Goal: Transaction & Acquisition: Book appointment/travel/reservation

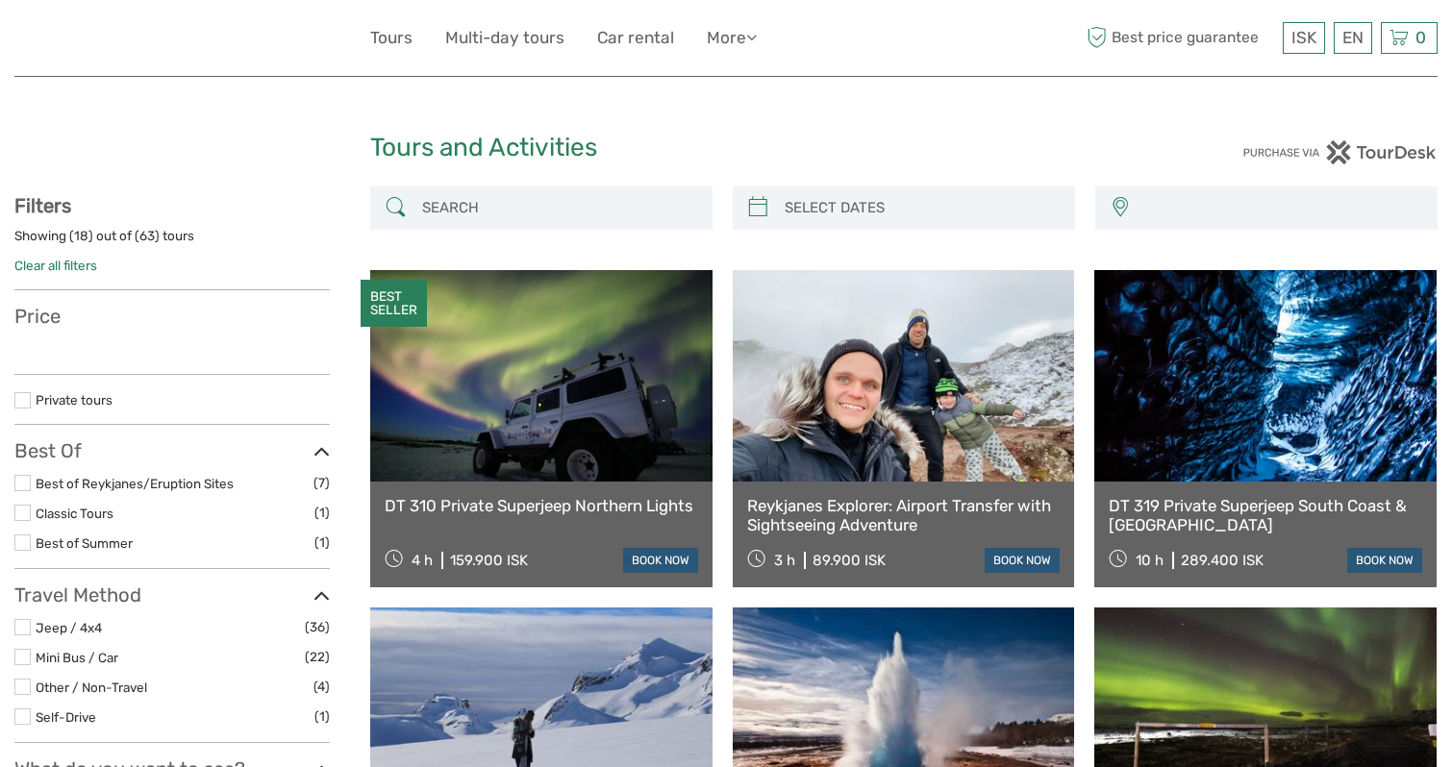
select select
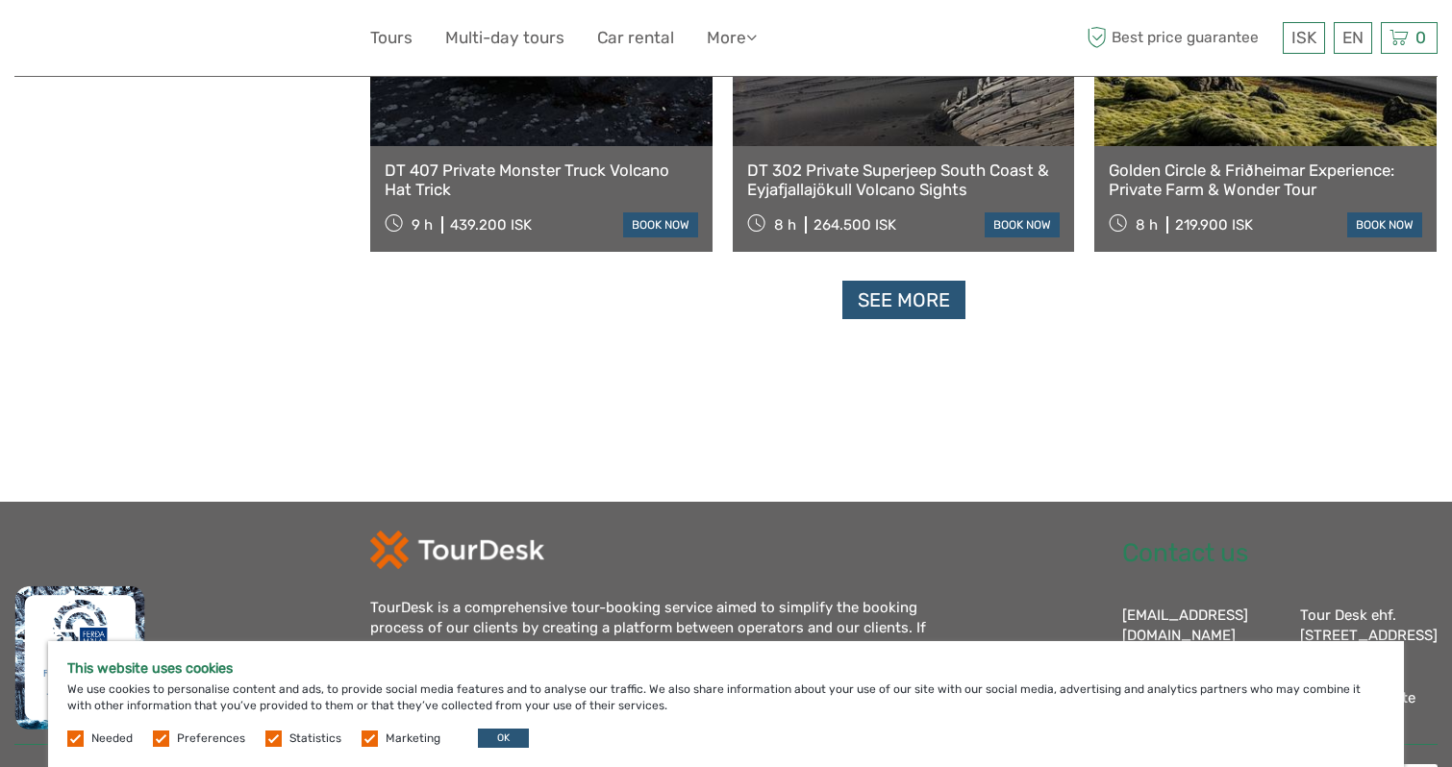
scroll to position [2050, 0]
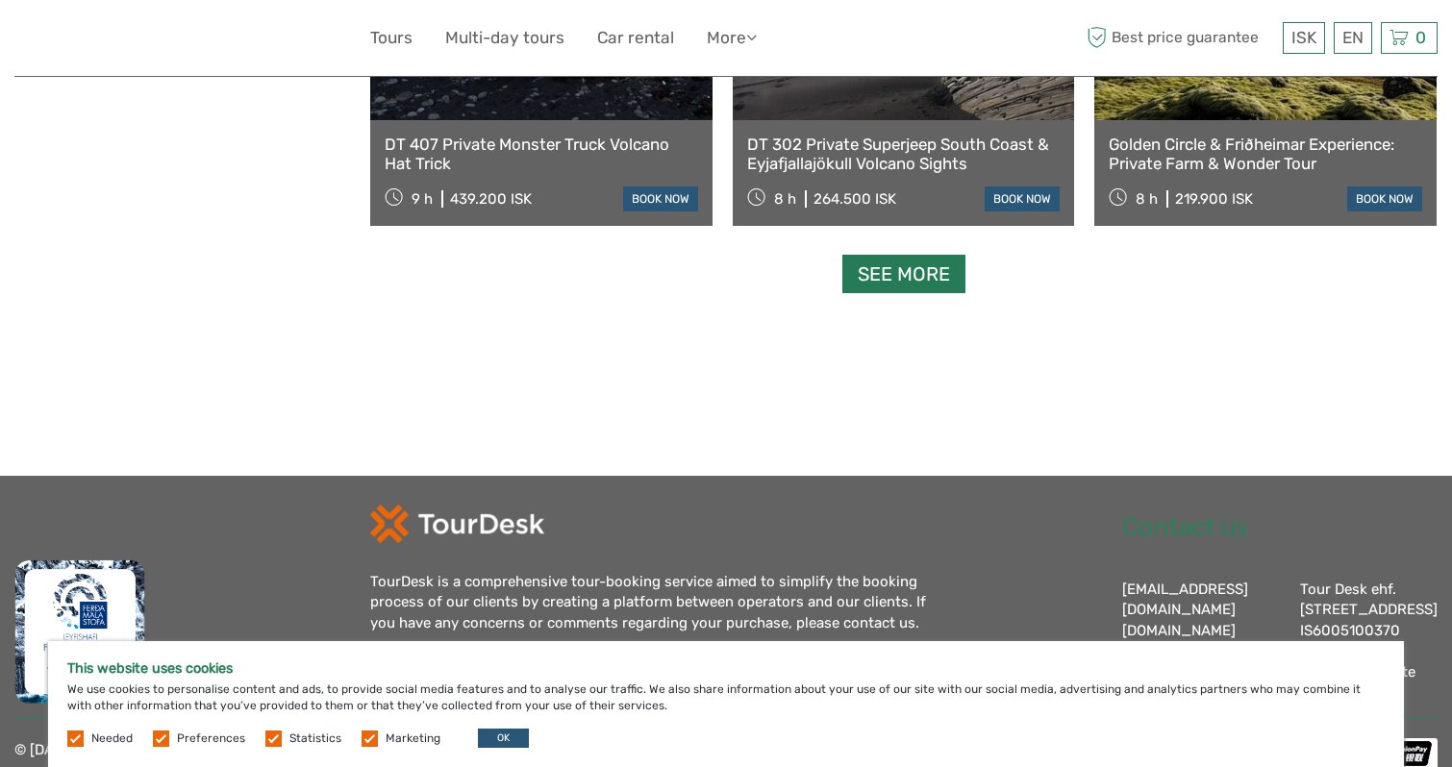
click at [932, 281] on link "See more" at bounding box center [904, 274] width 123 height 39
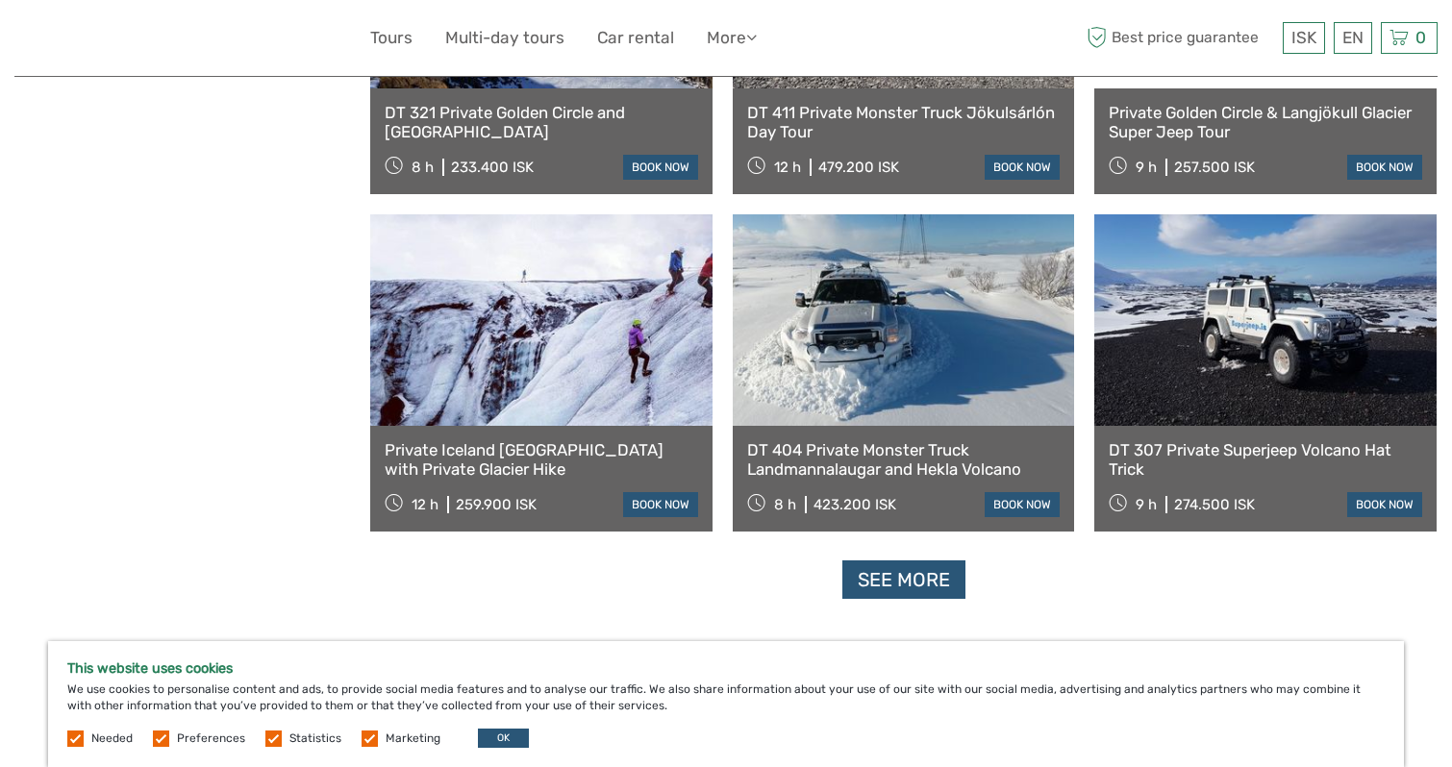
scroll to position [3787, 0]
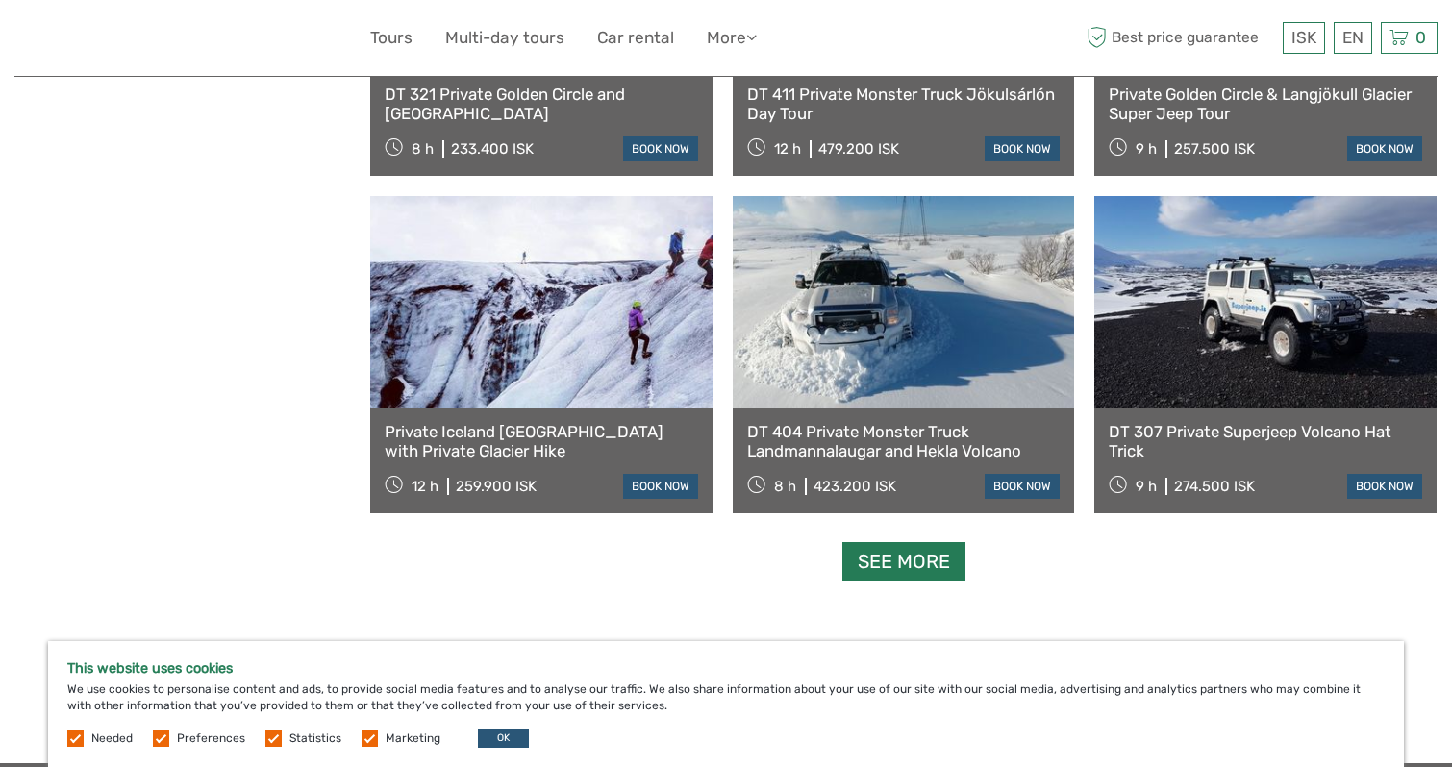
click at [946, 552] on link "See more" at bounding box center [904, 561] width 123 height 39
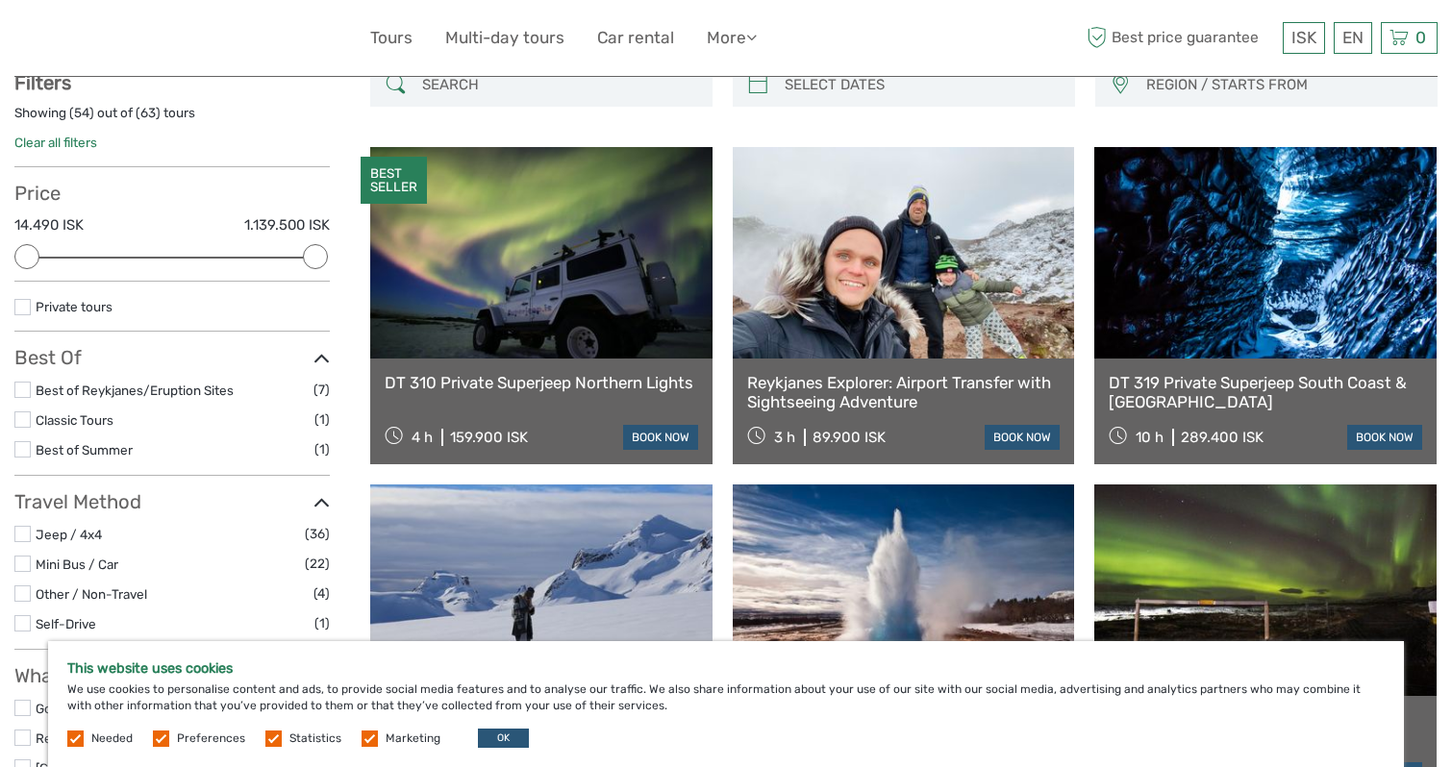
scroll to position [122, 0]
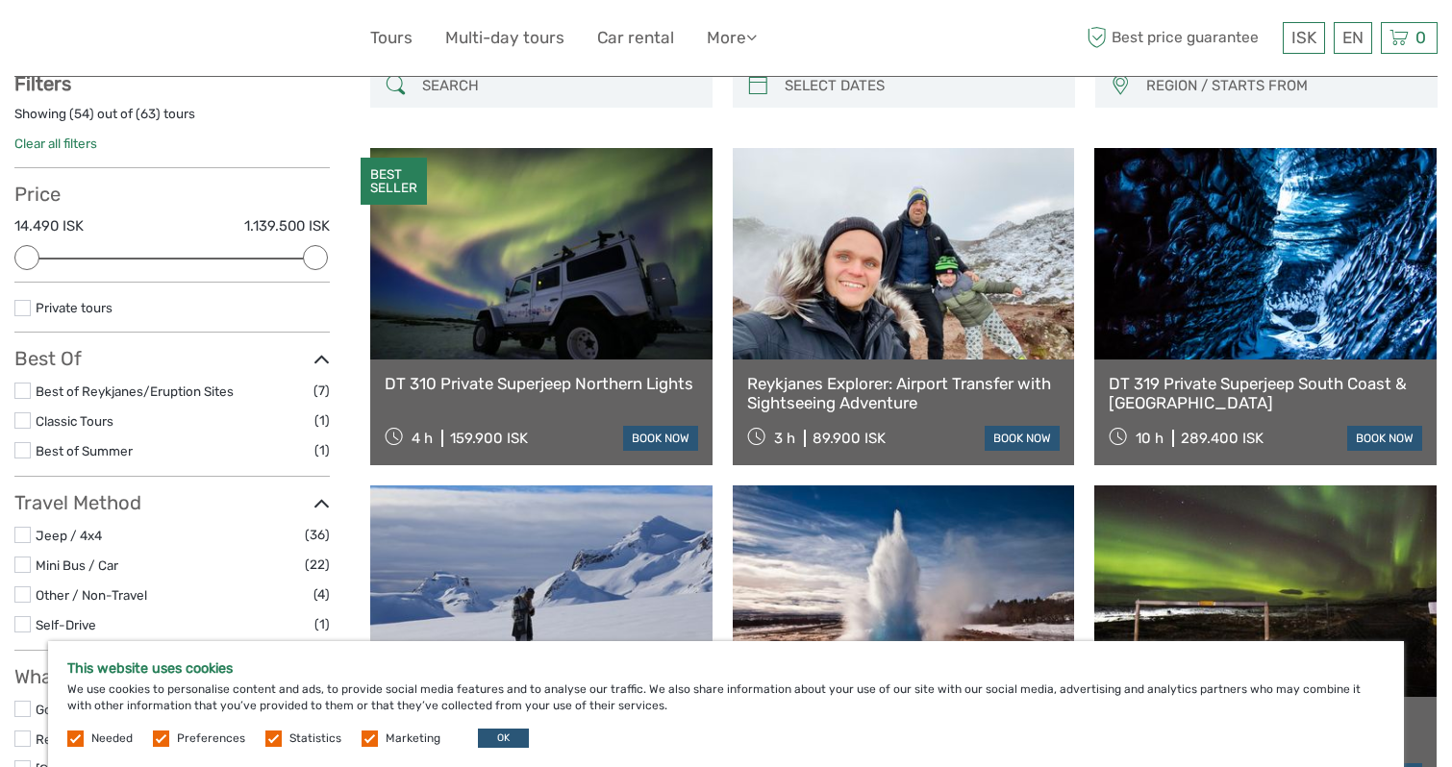
click at [1233, 336] on link at bounding box center [1265, 254] width 342 height 212
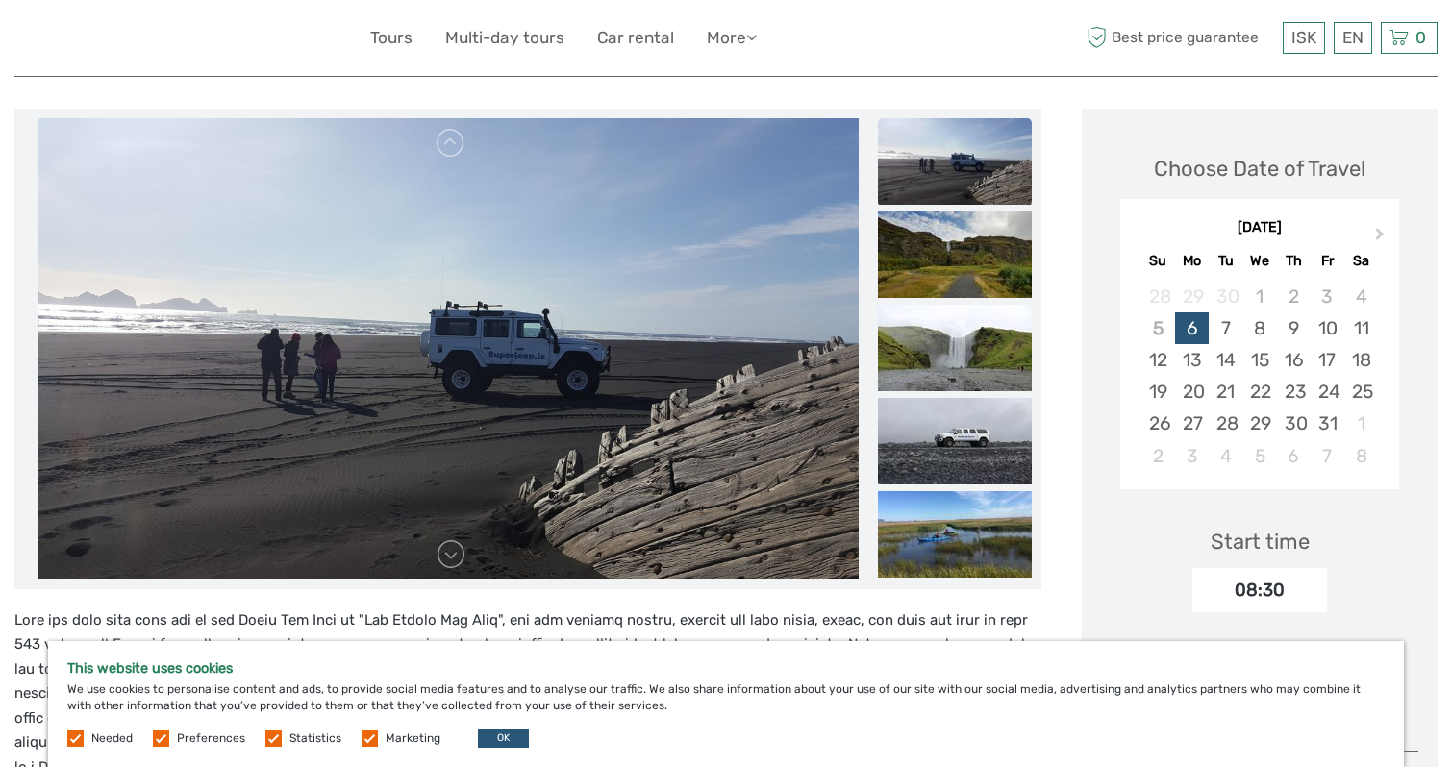
scroll to position [213, 0]
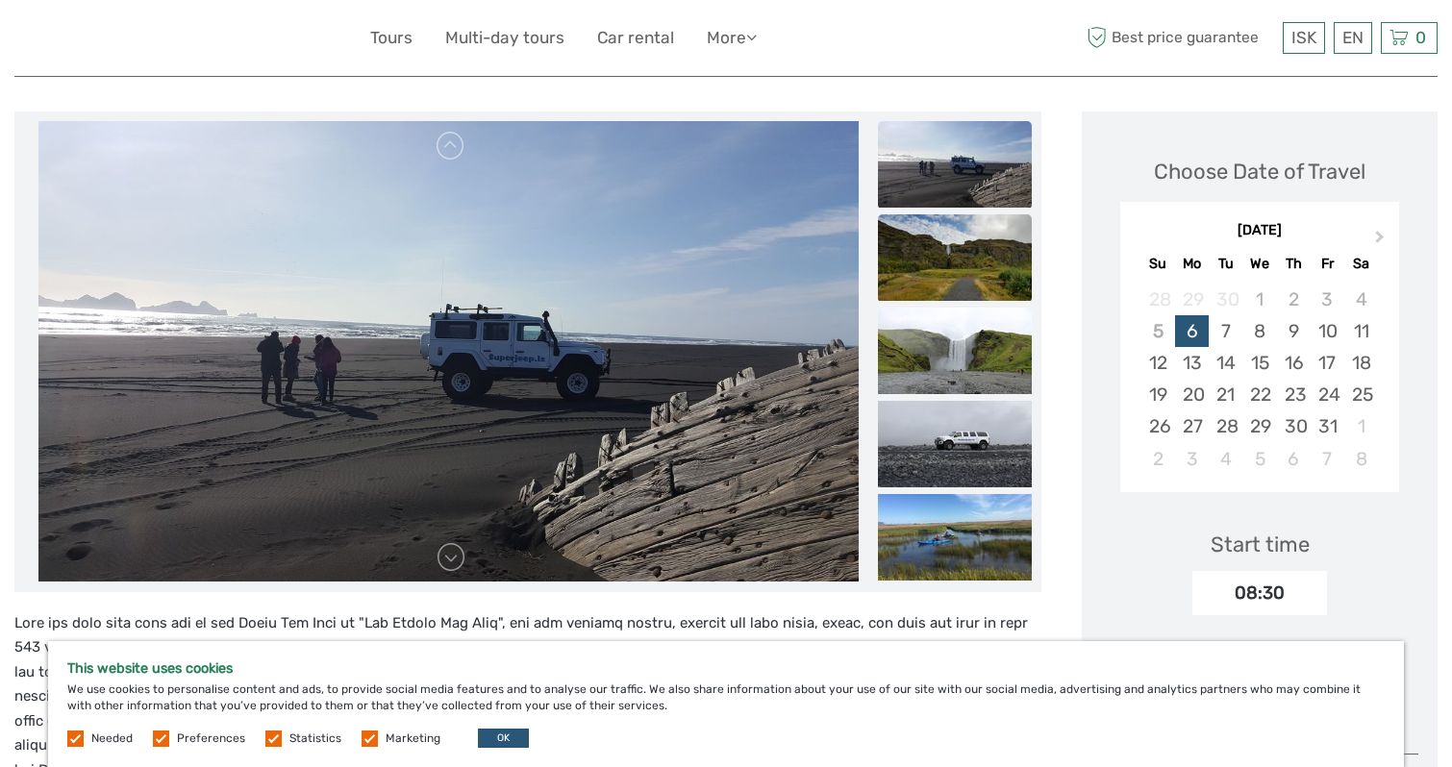
click at [944, 229] on img at bounding box center [955, 257] width 154 height 87
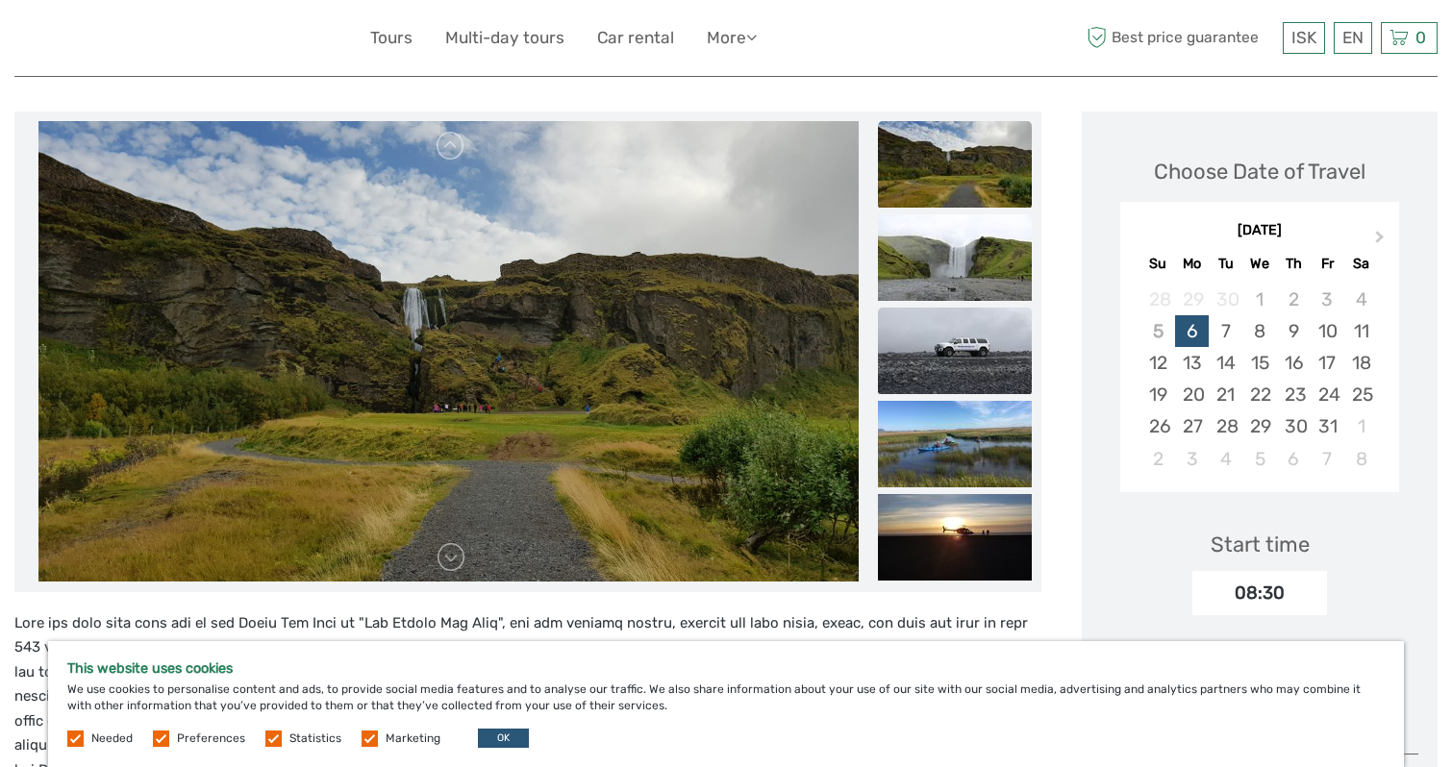
click at [959, 352] on img at bounding box center [955, 351] width 154 height 87
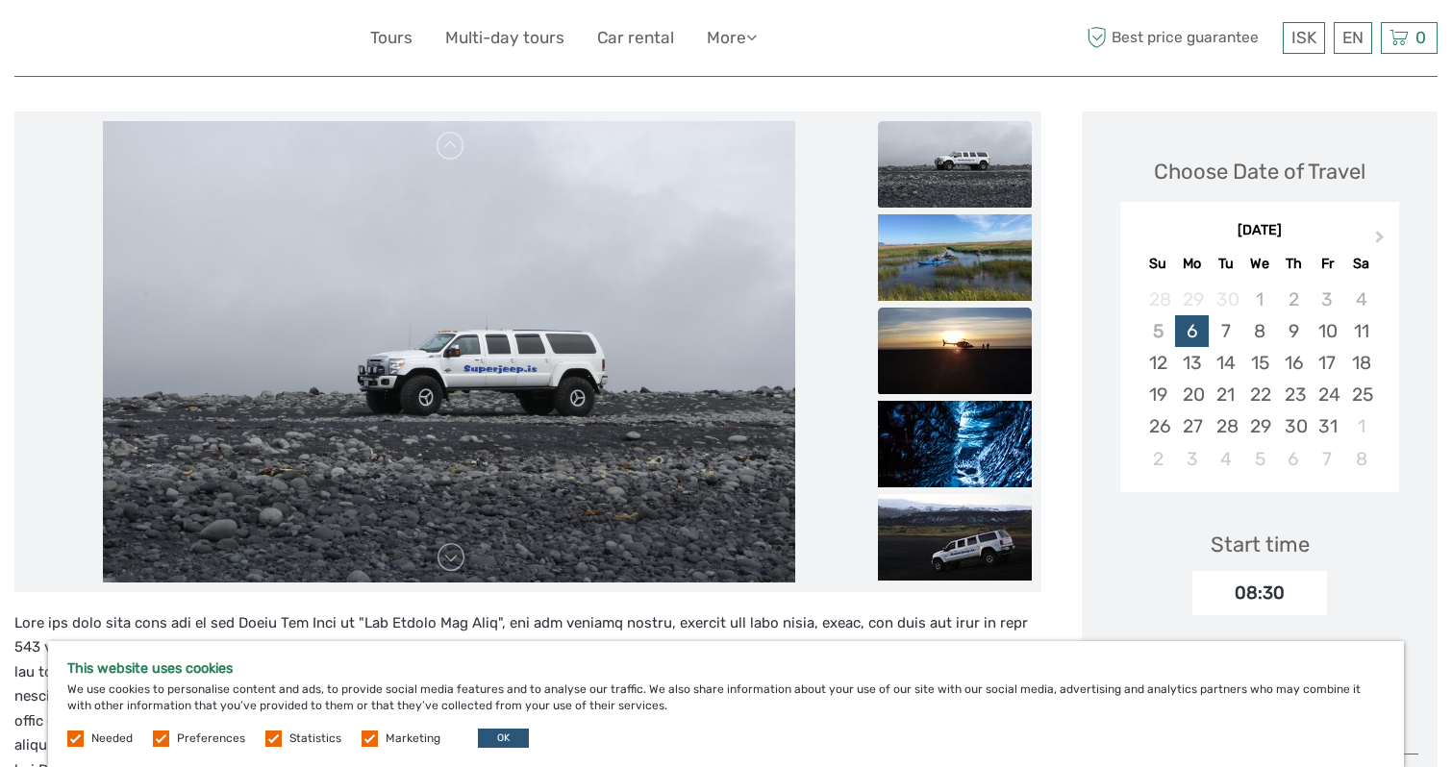
click at [966, 373] on img at bounding box center [955, 351] width 154 height 87
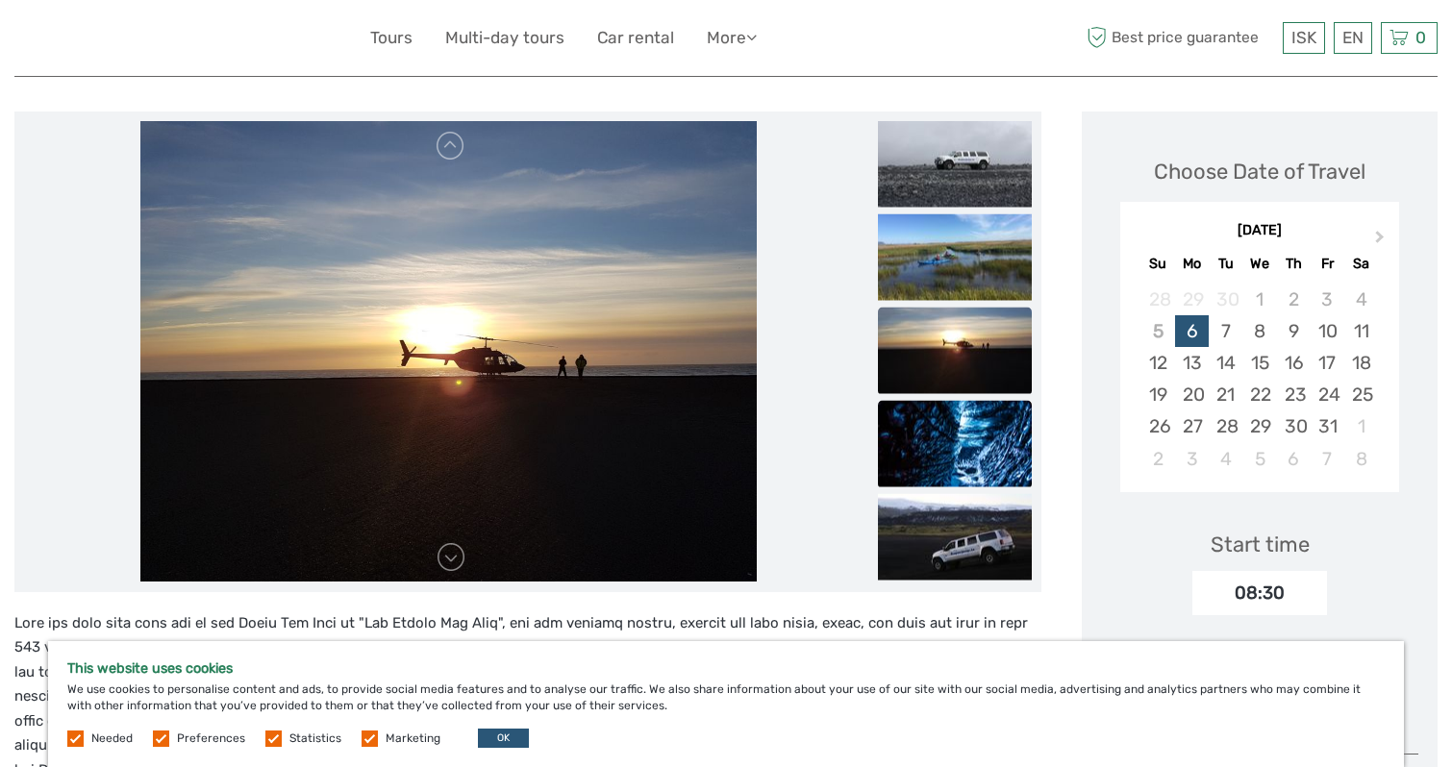
click at [962, 422] on img at bounding box center [955, 443] width 154 height 87
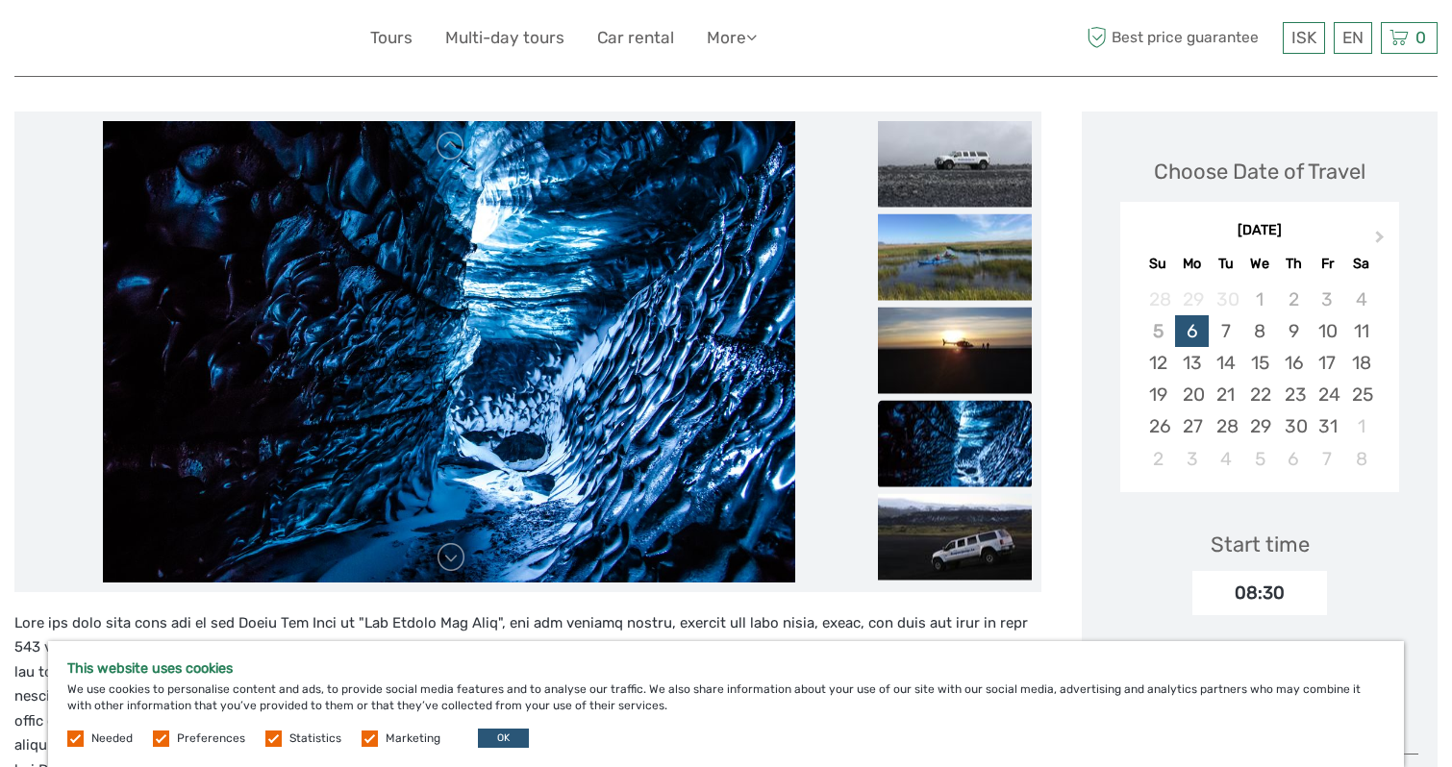
click at [962, 472] on img at bounding box center [955, 443] width 154 height 87
click at [951, 523] on img at bounding box center [955, 536] width 154 height 87
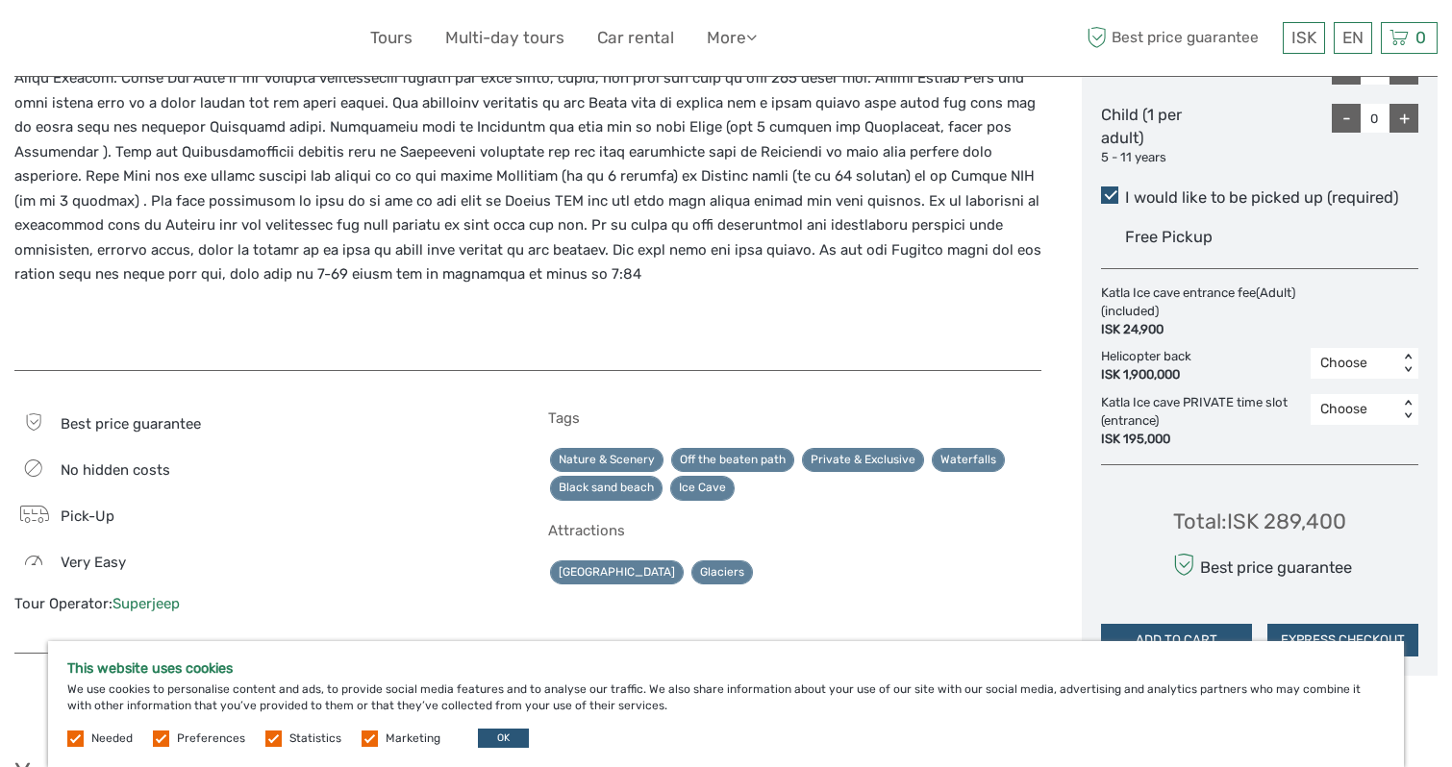
scroll to position [1083, 0]
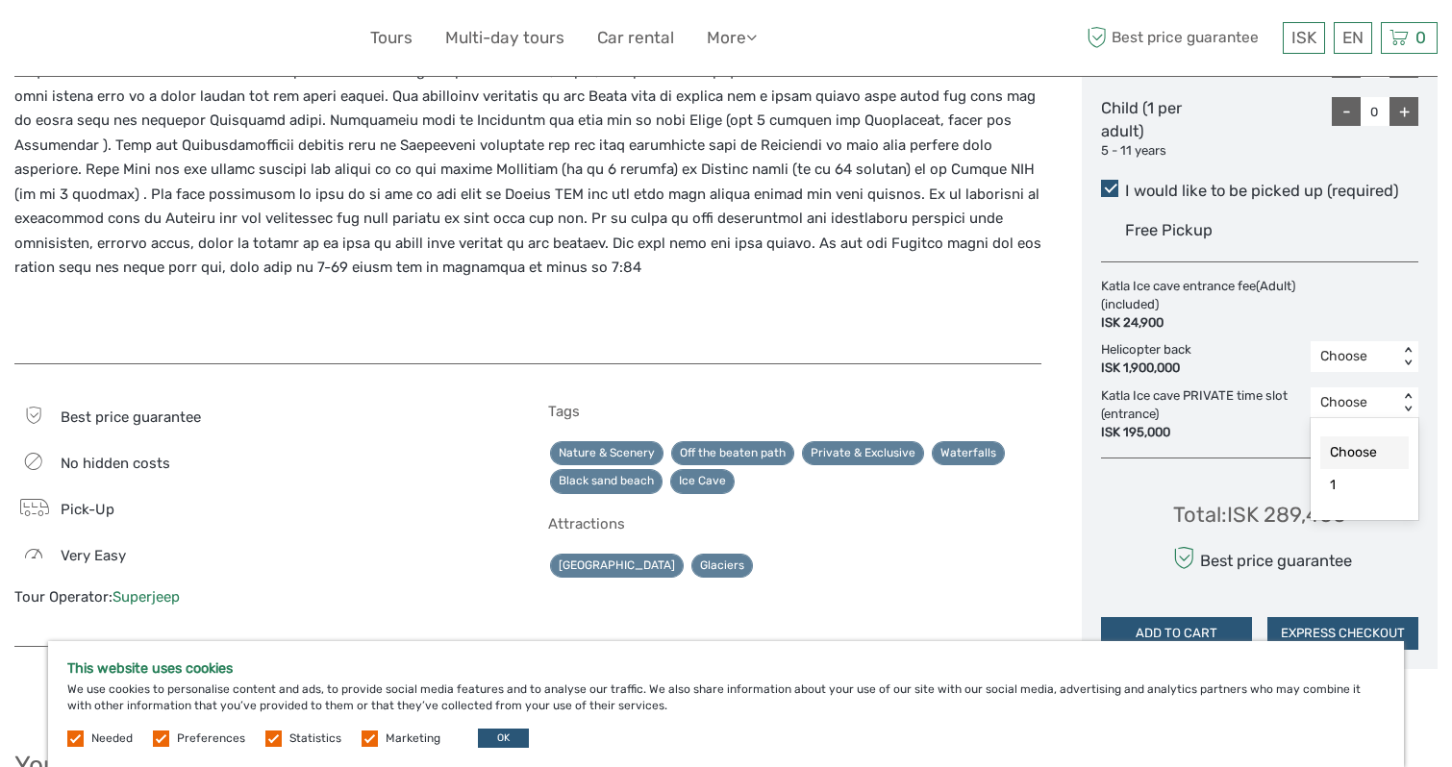
click at [1407, 405] on div "< >" at bounding box center [1408, 403] width 16 height 20
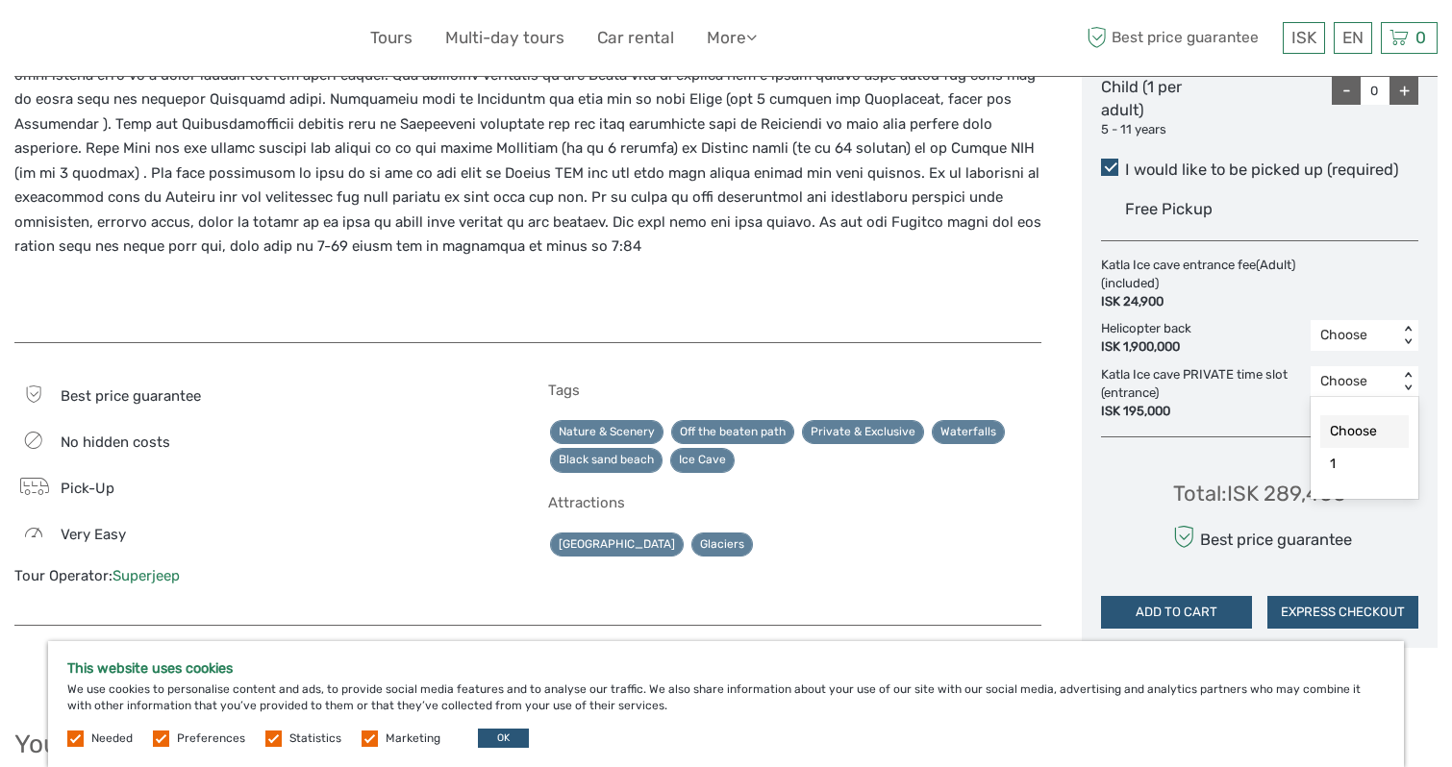
click at [1394, 328] on div "Choose" at bounding box center [1355, 335] width 88 height 23
click at [1376, 371] on div "Choose" at bounding box center [1365, 385] width 88 height 33
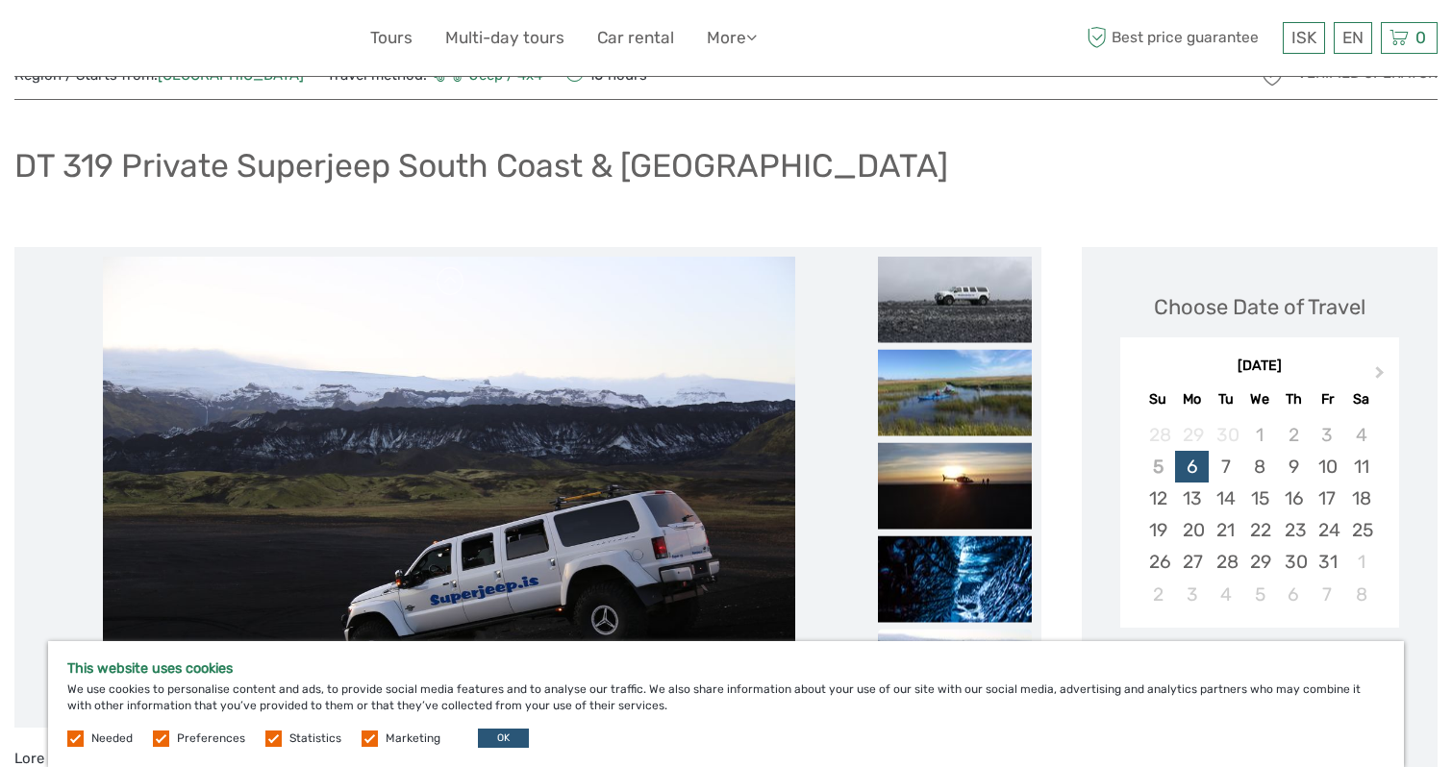
scroll to position [0, 0]
